Goal: Transaction & Acquisition: Purchase product/service

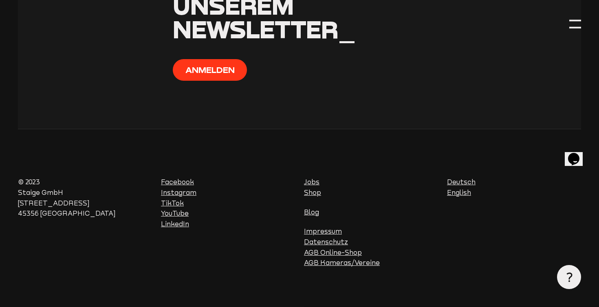
scroll to position [3145, 0]
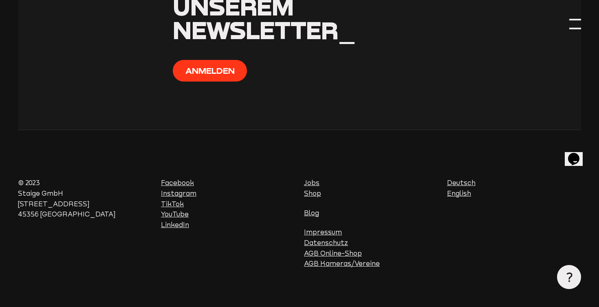
click at [580, 26] on div at bounding box center [575, 24] width 12 height 12
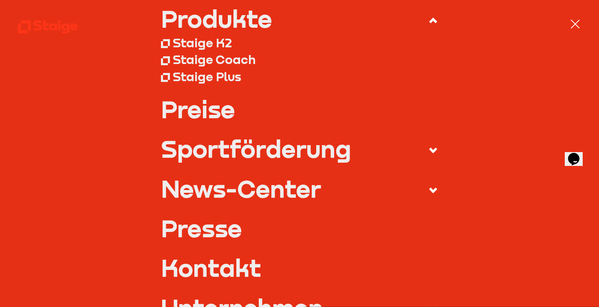
scroll to position [75, 0]
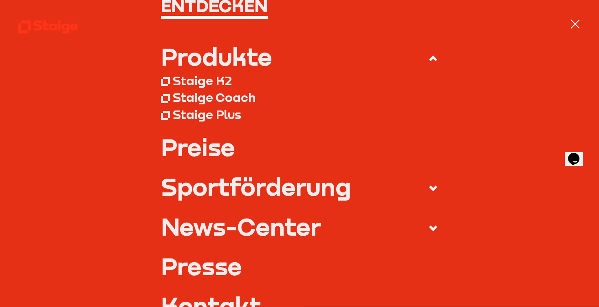
click at [224, 96] on div "Staige Coach" at bounding box center [214, 97] width 83 height 15
click at [227, 115] on div "Staige Plus" at bounding box center [207, 114] width 68 height 15
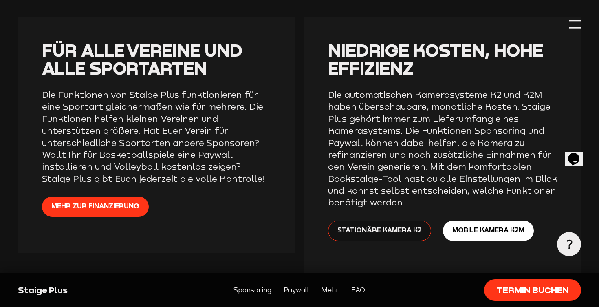
scroll to position [1463, 0]
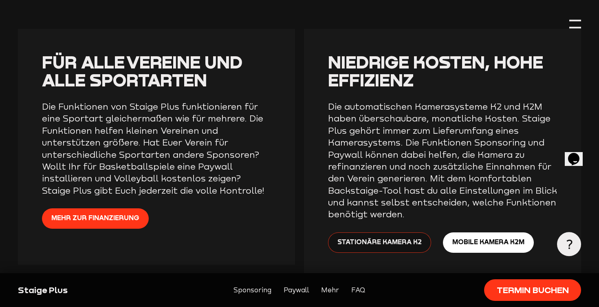
click at [381, 237] on span "Stationäre Kamera K2" at bounding box center [379, 242] width 84 height 11
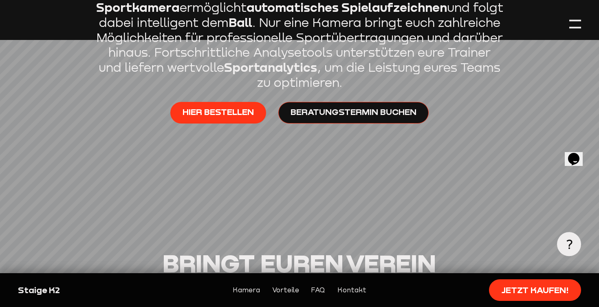
scroll to position [470, 0]
click at [221, 102] on link "Hier bestellen" at bounding box center [218, 113] width 96 height 22
